Goal: Information Seeking & Learning: Learn about a topic

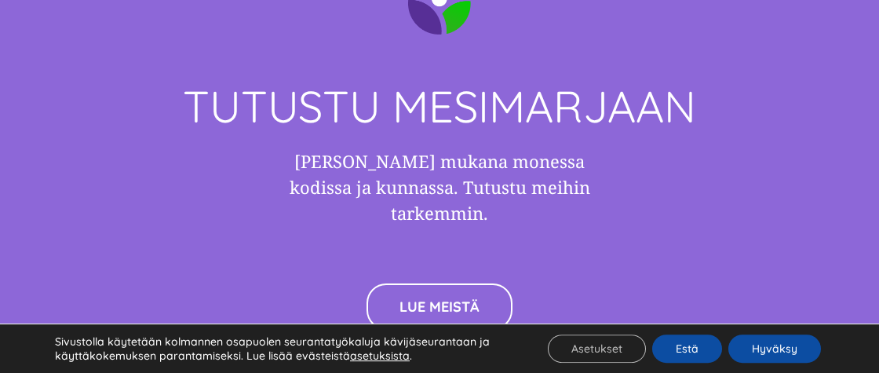
scroll to position [4413, 0]
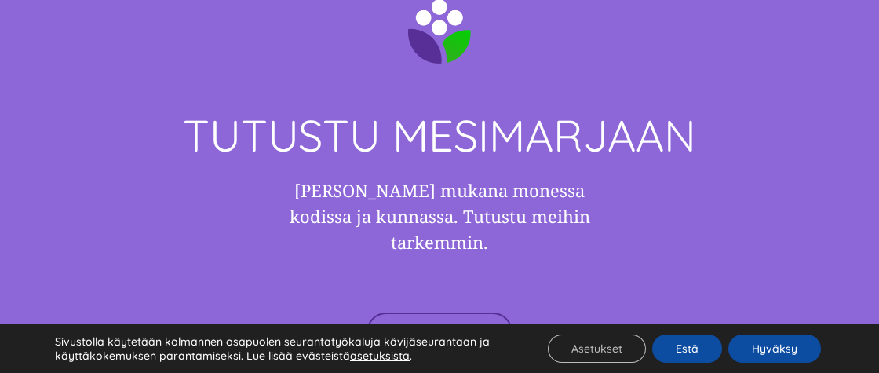
click at [430, 327] on span "LUE MEISTÄ" at bounding box center [439, 335] width 80 height 16
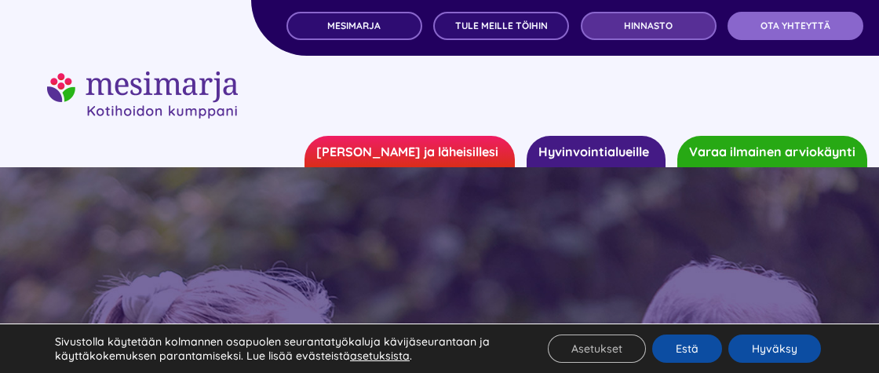
click at [649, 24] on span "Hinnasto" at bounding box center [648, 25] width 49 height 11
